Goal: Contribute content: Add original content to the website for others to see

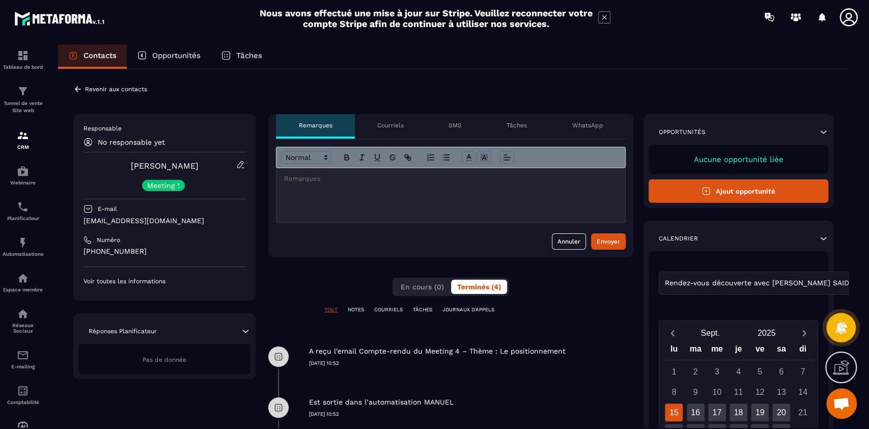
scroll to position [8431, 0]
click at [27, 216] on p "Planificateur" at bounding box center [23, 218] width 41 height 6
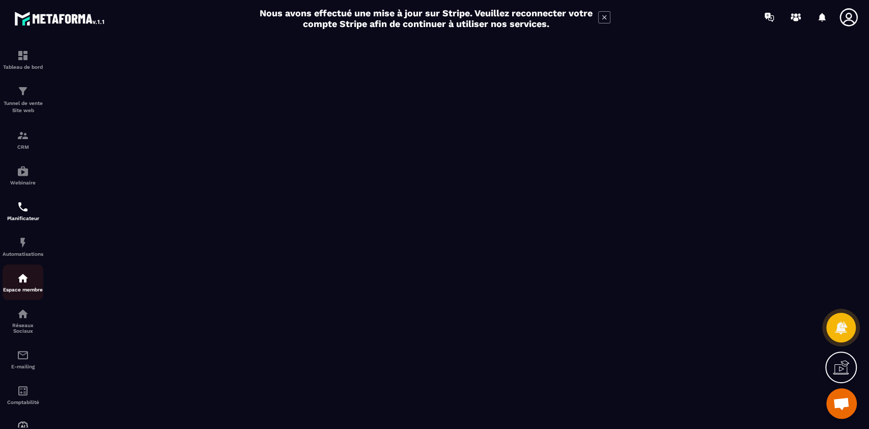
click at [21, 281] on img at bounding box center [23, 278] width 12 height 12
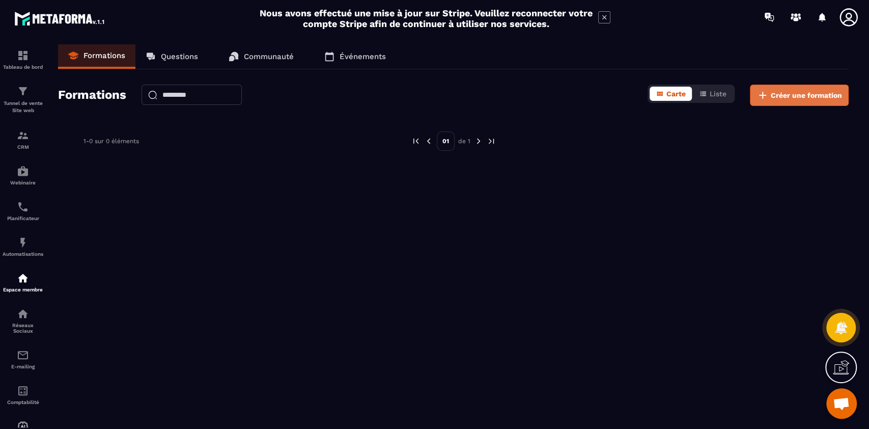
click at [781, 93] on span "Créer une formation" at bounding box center [806, 95] width 71 height 10
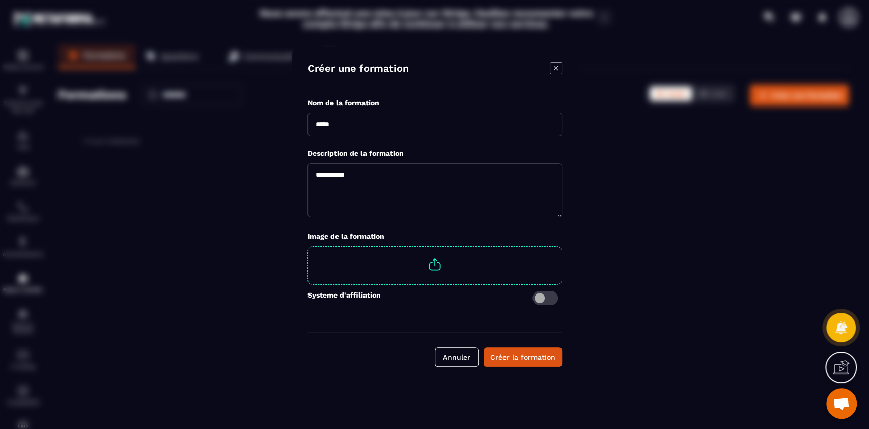
click at [388, 123] on input "Modal window" at bounding box center [435, 124] width 255 height 23
type input "**********"
click at [407, 191] on textarea "Modal window" at bounding box center [435, 190] width 255 height 54
click at [437, 267] on span "Modal window" at bounding box center [435, 264] width 254 height 36
click at [562, 246] on input "Modal window" at bounding box center [562, 246] width 0 height 0
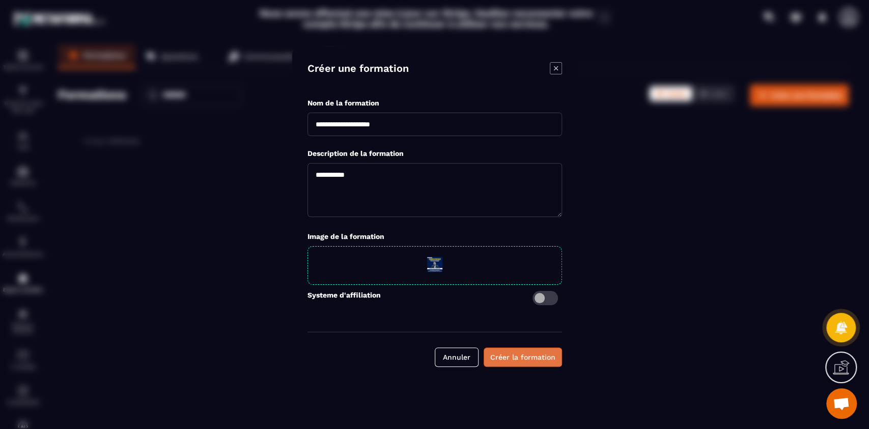
click at [529, 355] on div "Créer la formation" at bounding box center [522, 357] width 65 height 10
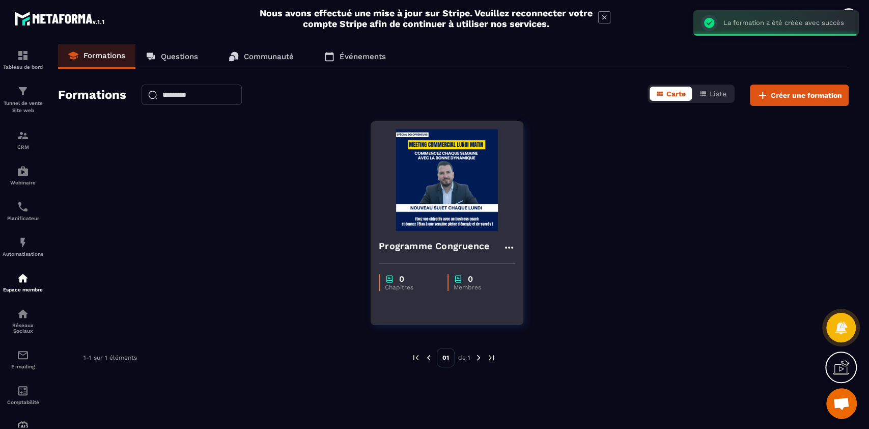
click at [433, 218] on img at bounding box center [447, 180] width 136 height 102
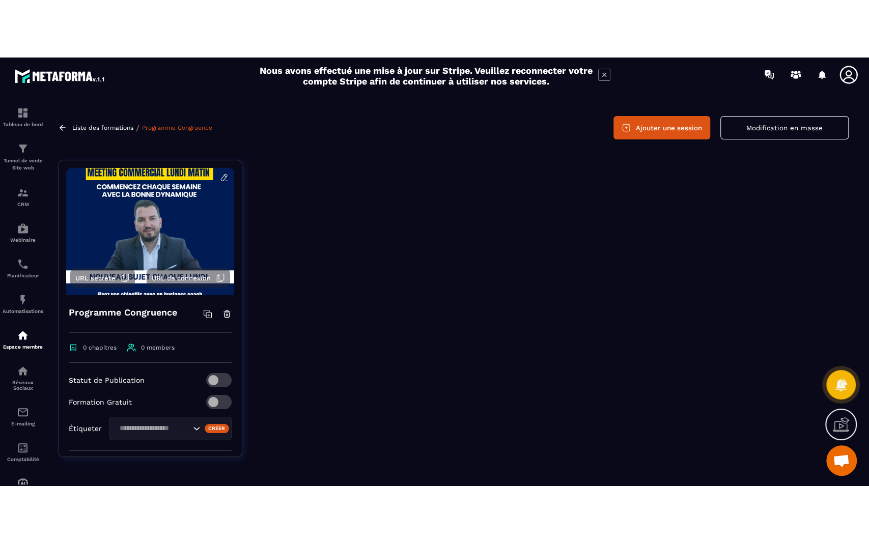
scroll to position [25, 0]
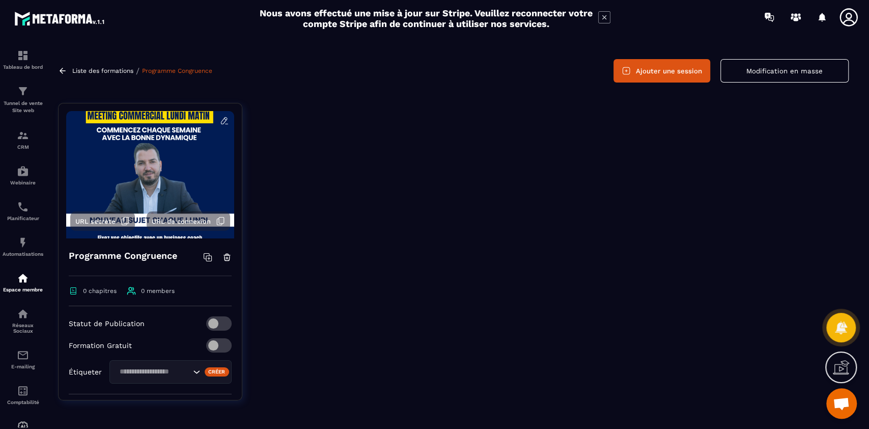
click at [843, 365] on icon at bounding box center [841, 367] width 16 height 16
